Goal: Information Seeking & Learning: Learn about a topic

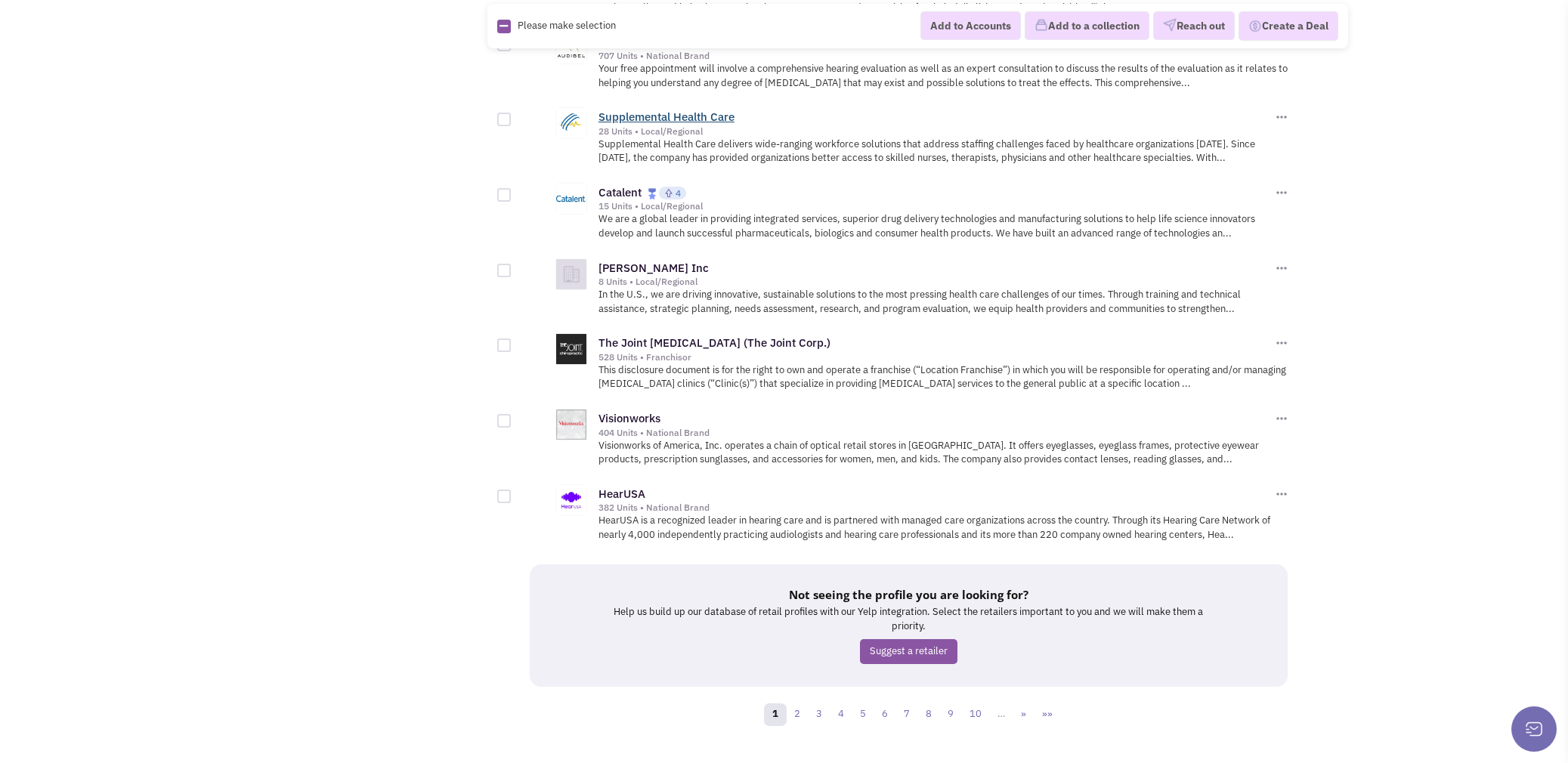
scroll to position [1587, 0]
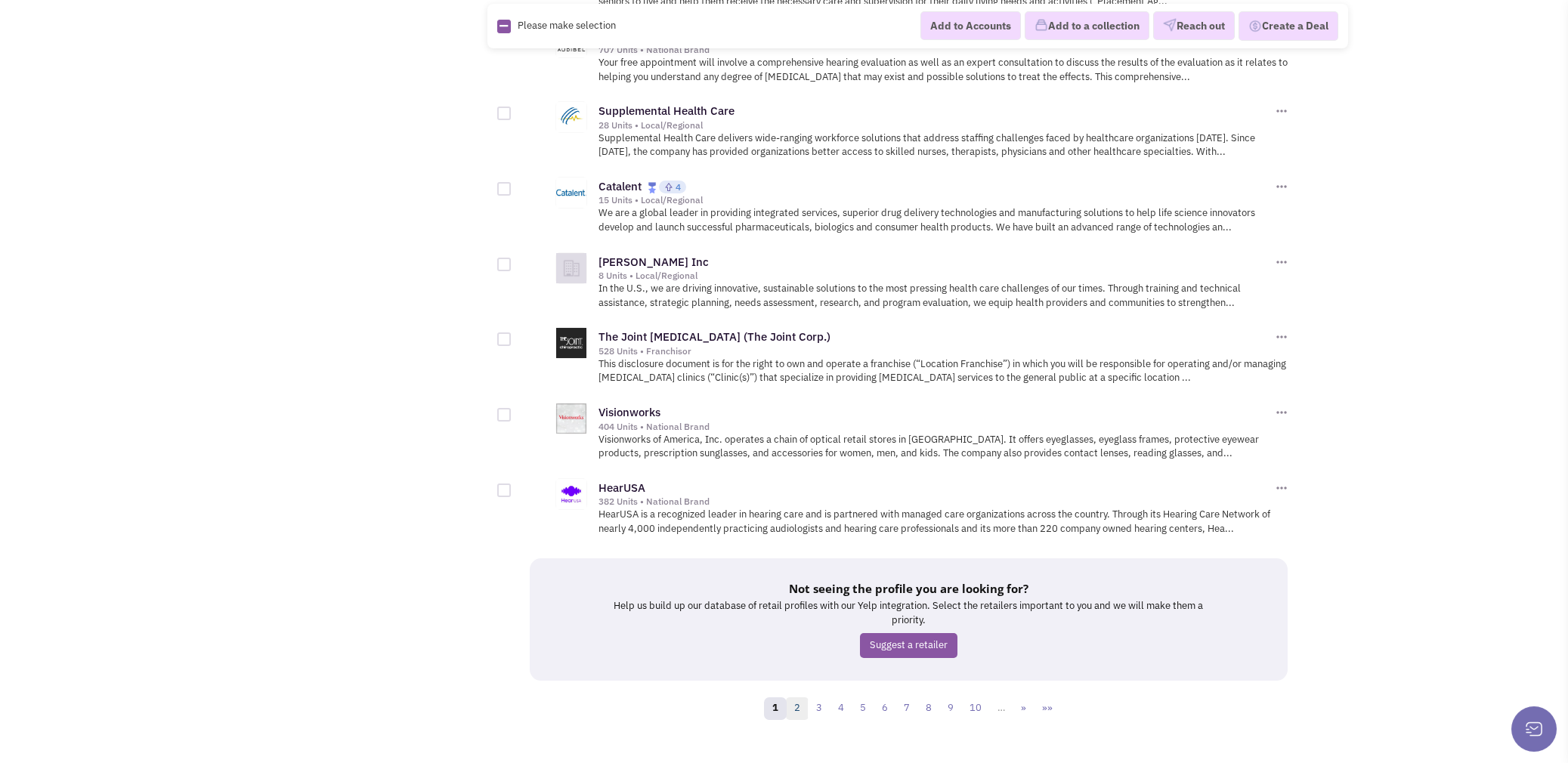
click at [799, 697] on link "2" at bounding box center [797, 708] width 23 height 23
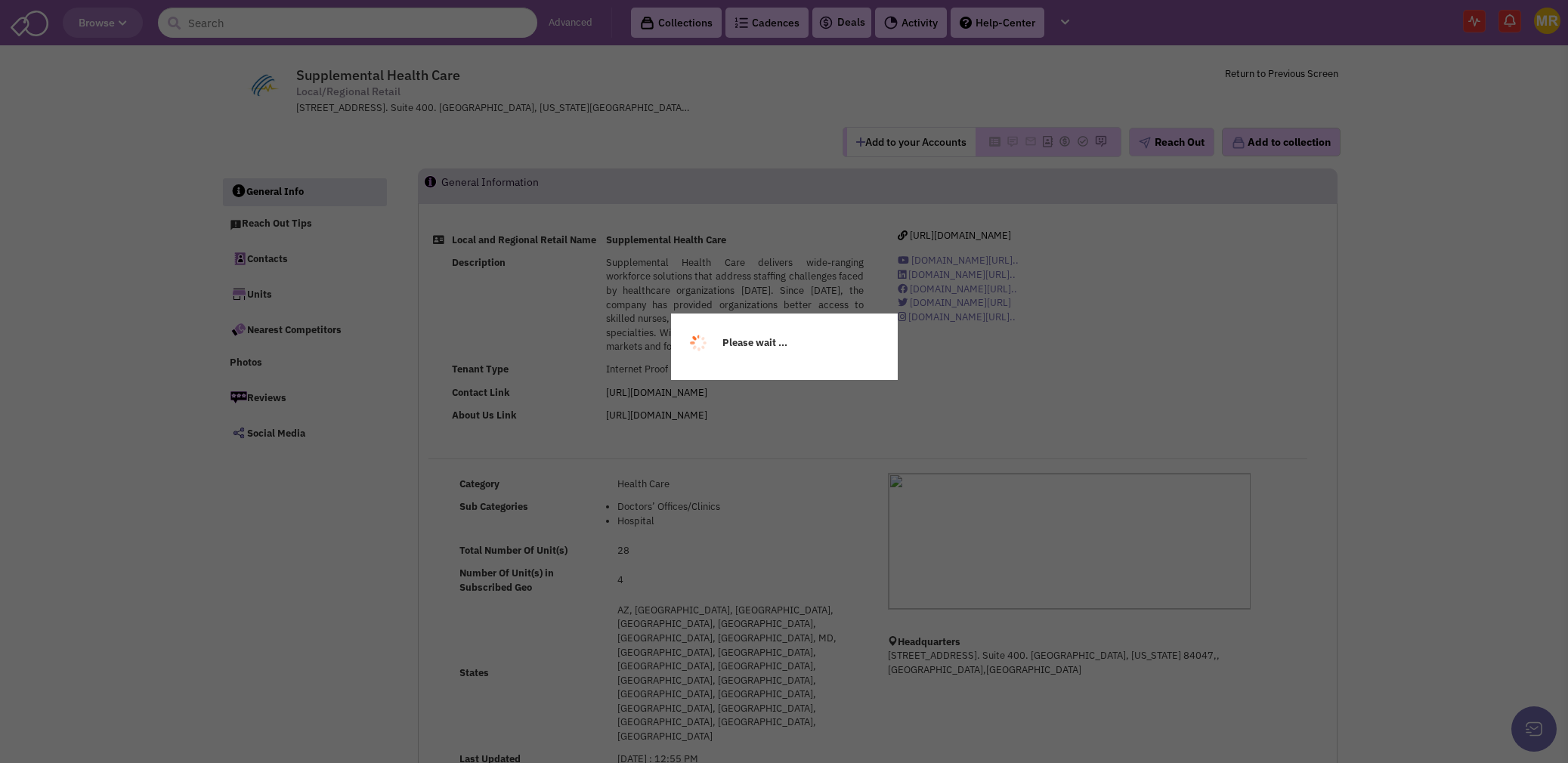
select select
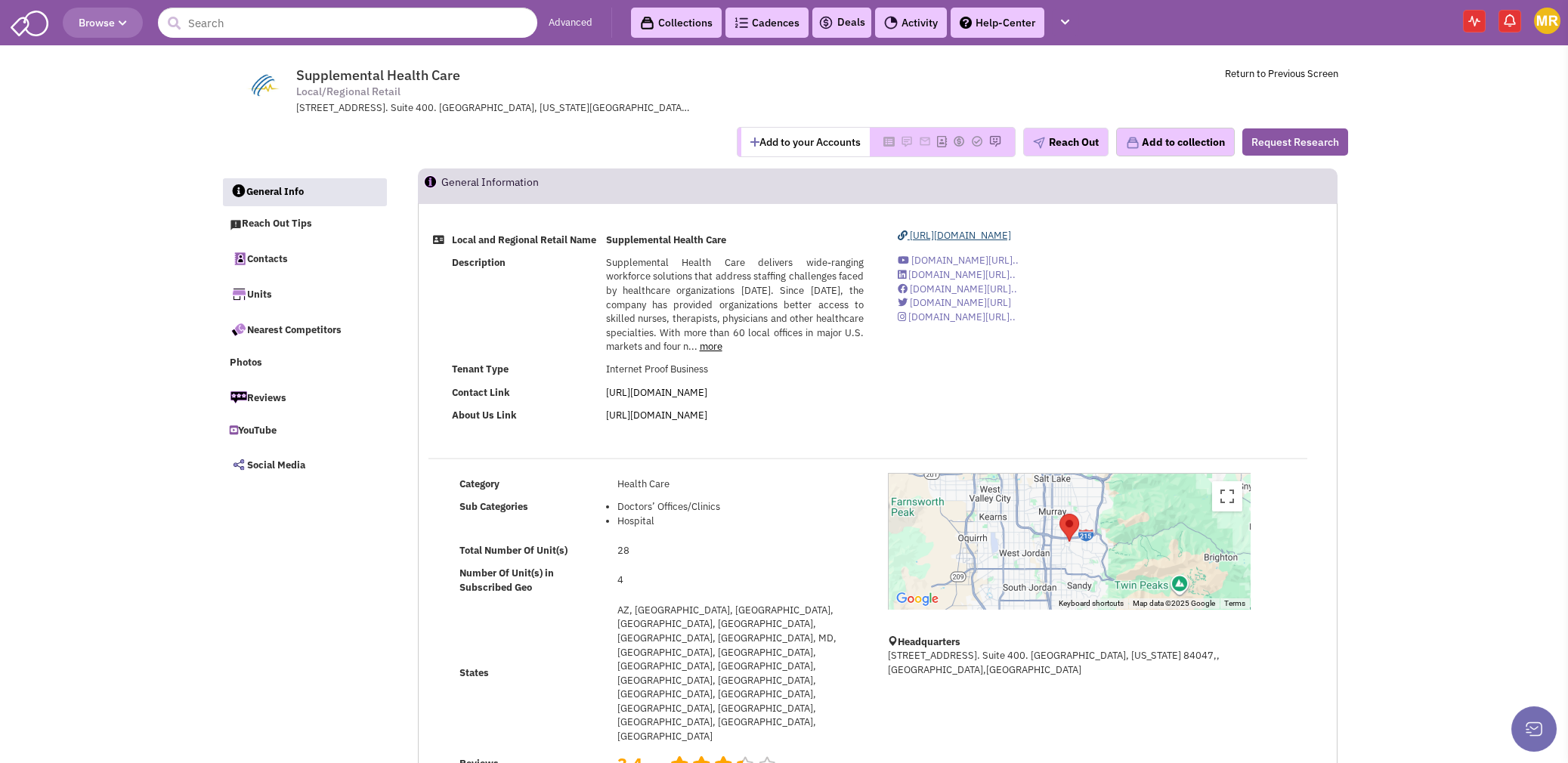
click at [988, 232] on span "https://www.shccares.com/" at bounding box center [960, 234] width 101 height 13
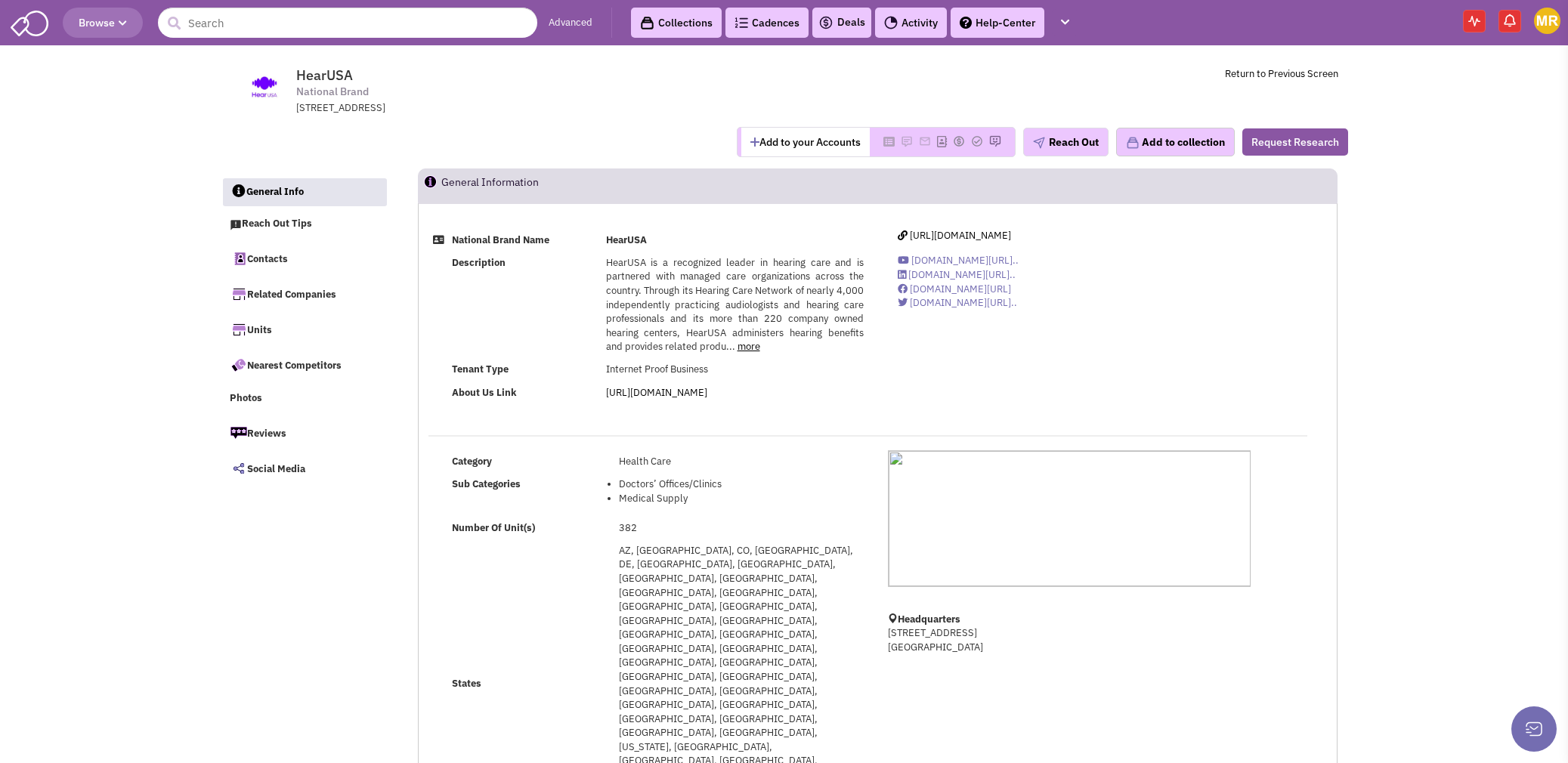
select select
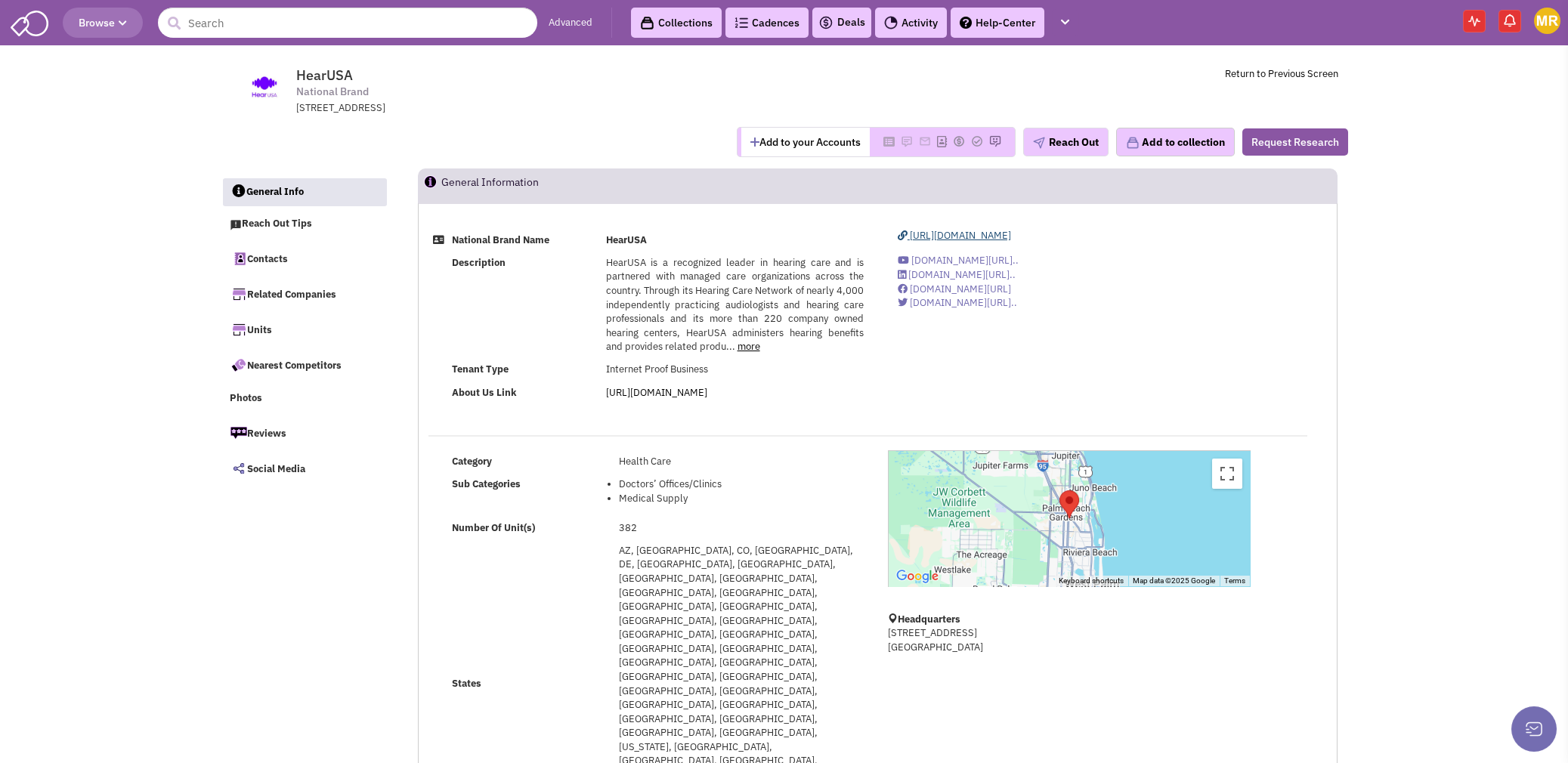
click at [980, 232] on span "[URL][DOMAIN_NAME]" at bounding box center [960, 234] width 101 height 13
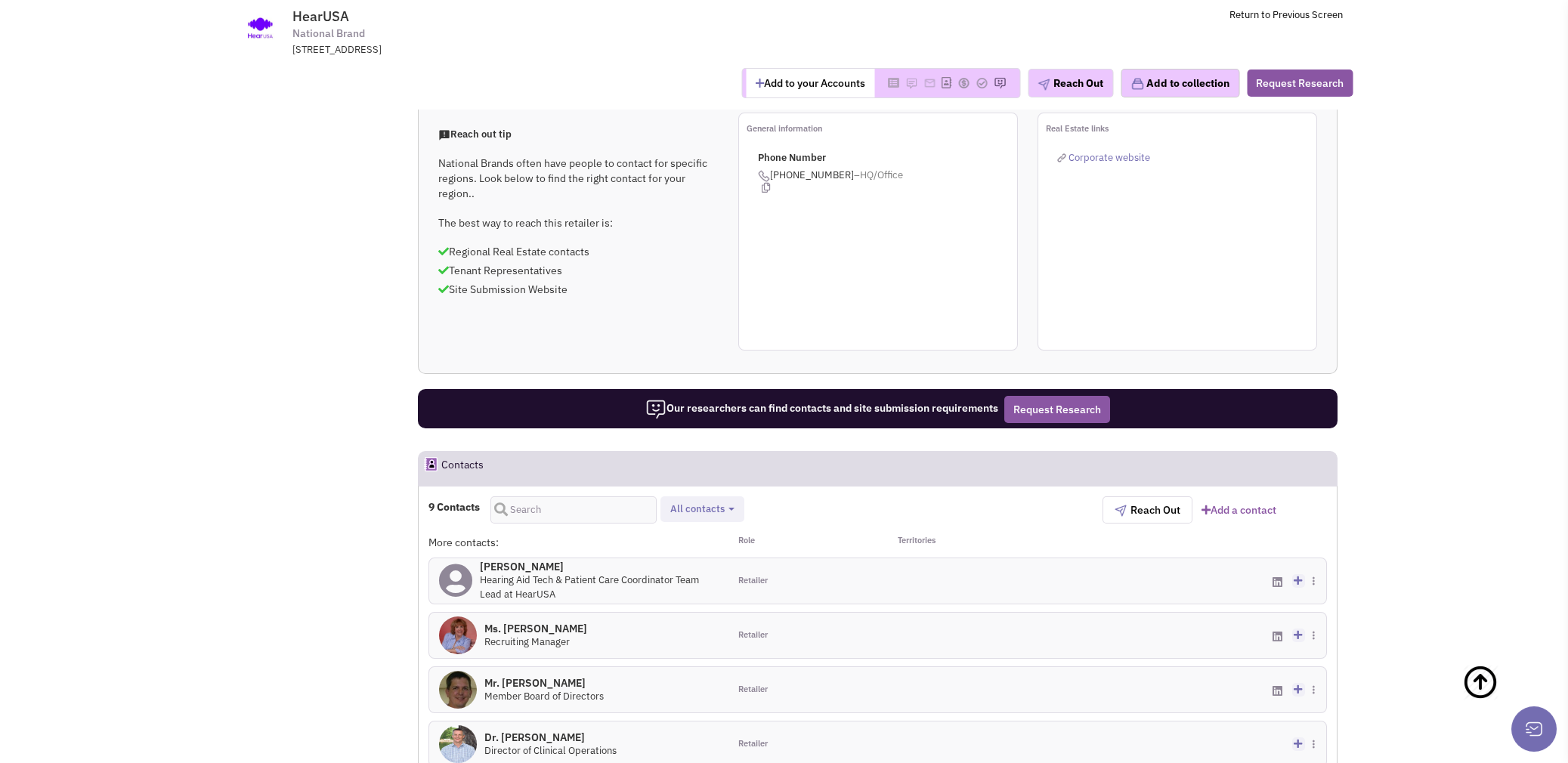
scroll to position [906, 0]
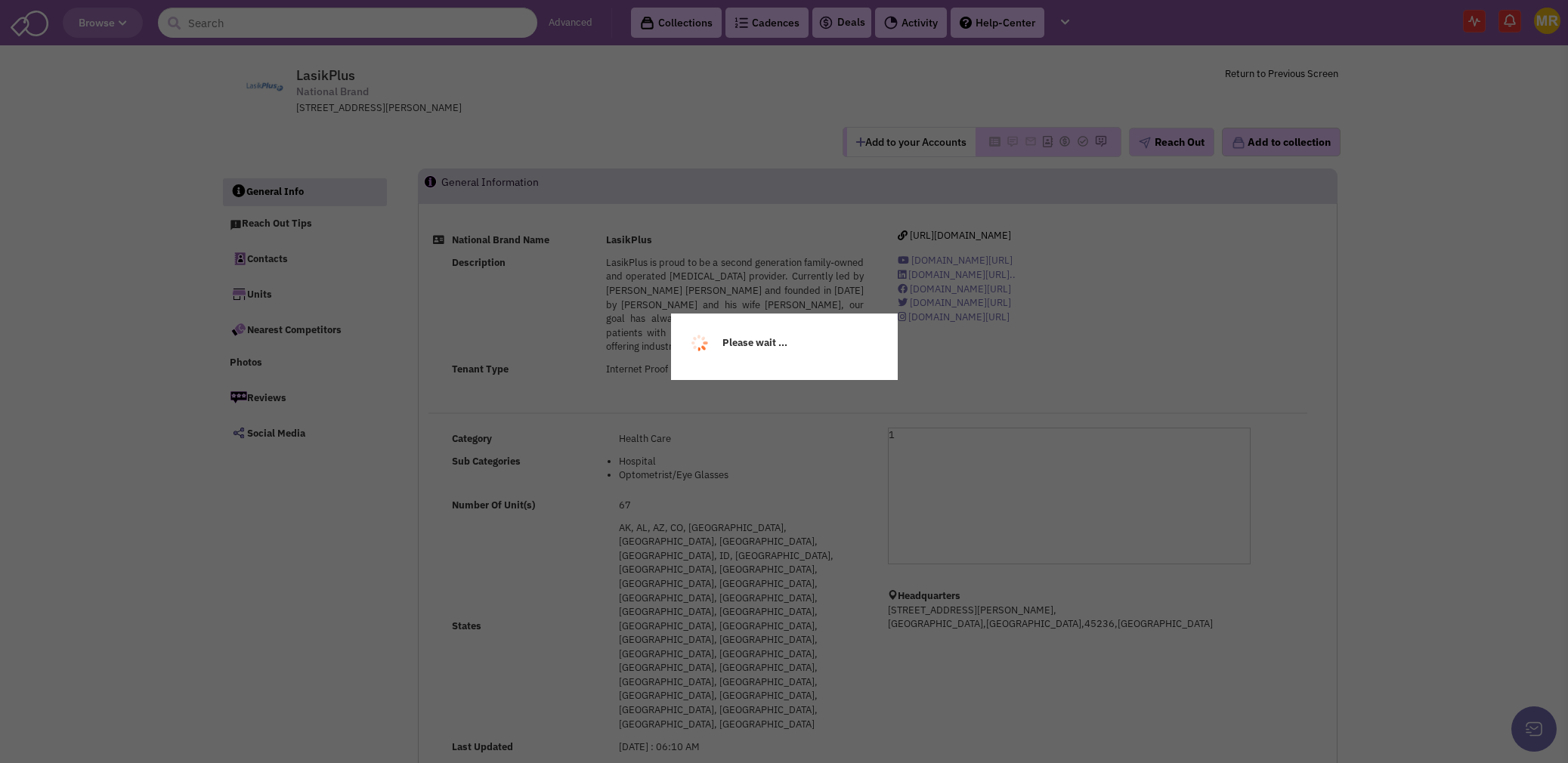
select select
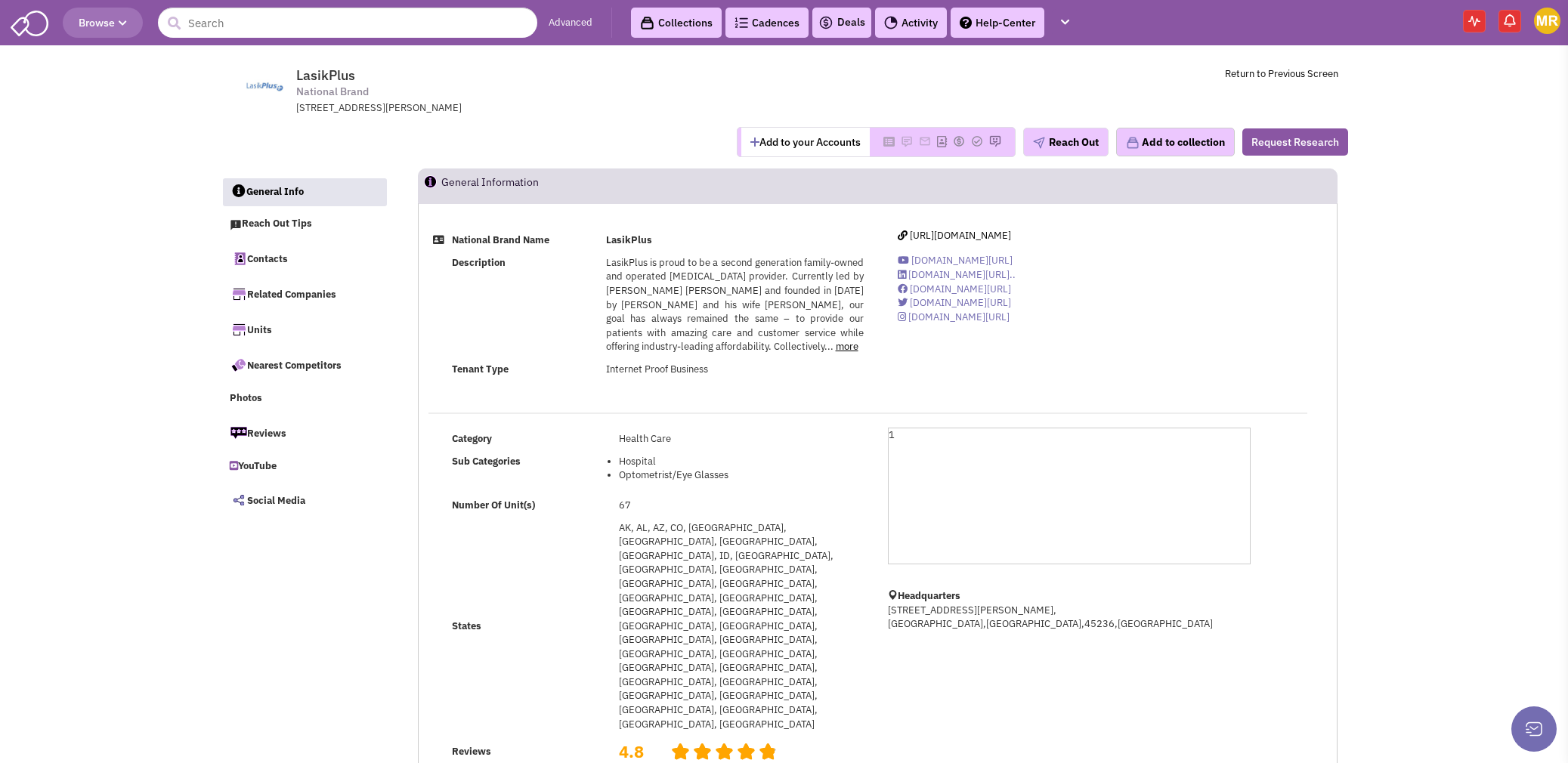
select select
click at [949, 228] on span "[URL][DOMAIN_NAME]" at bounding box center [960, 234] width 101 height 13
